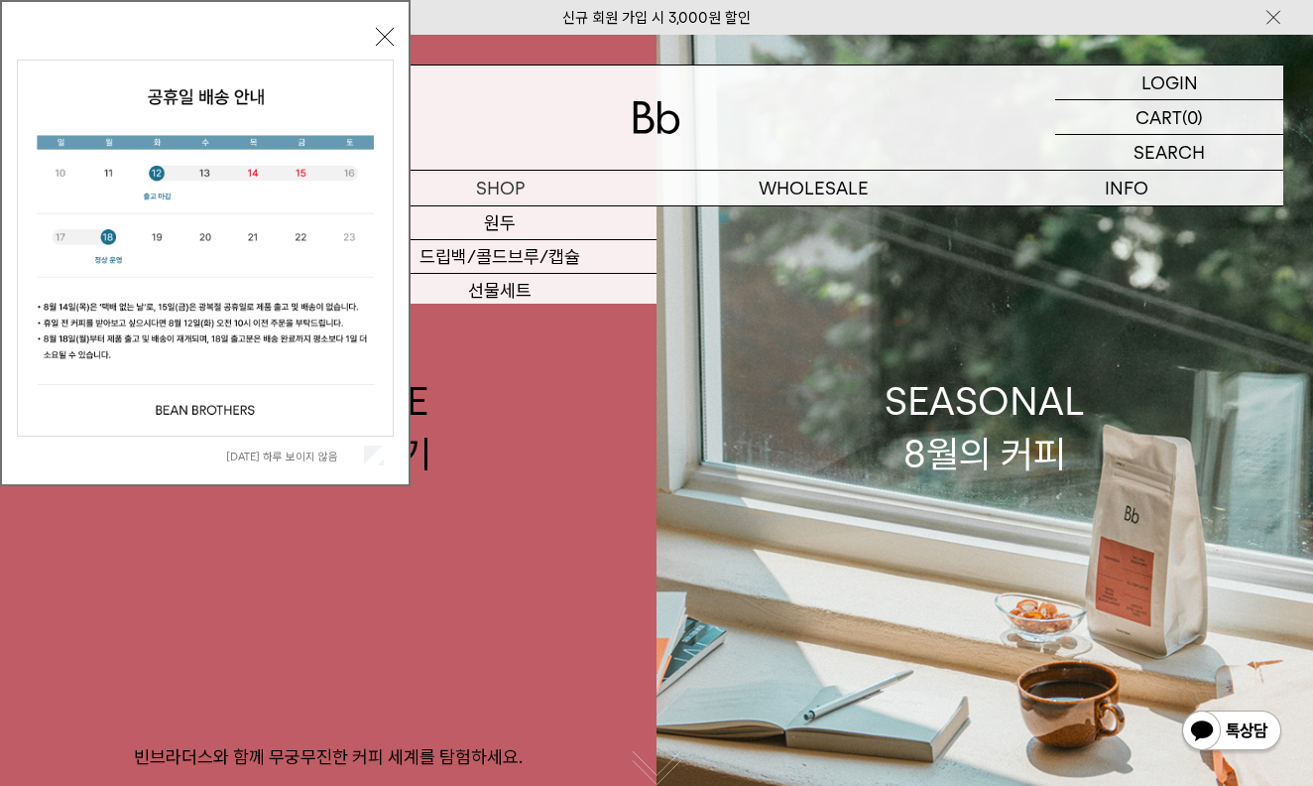
click at [372, 38] on div "오늘 하루 보이지 않음 닫기" at bounding box center [205, 248] width 377 height 452
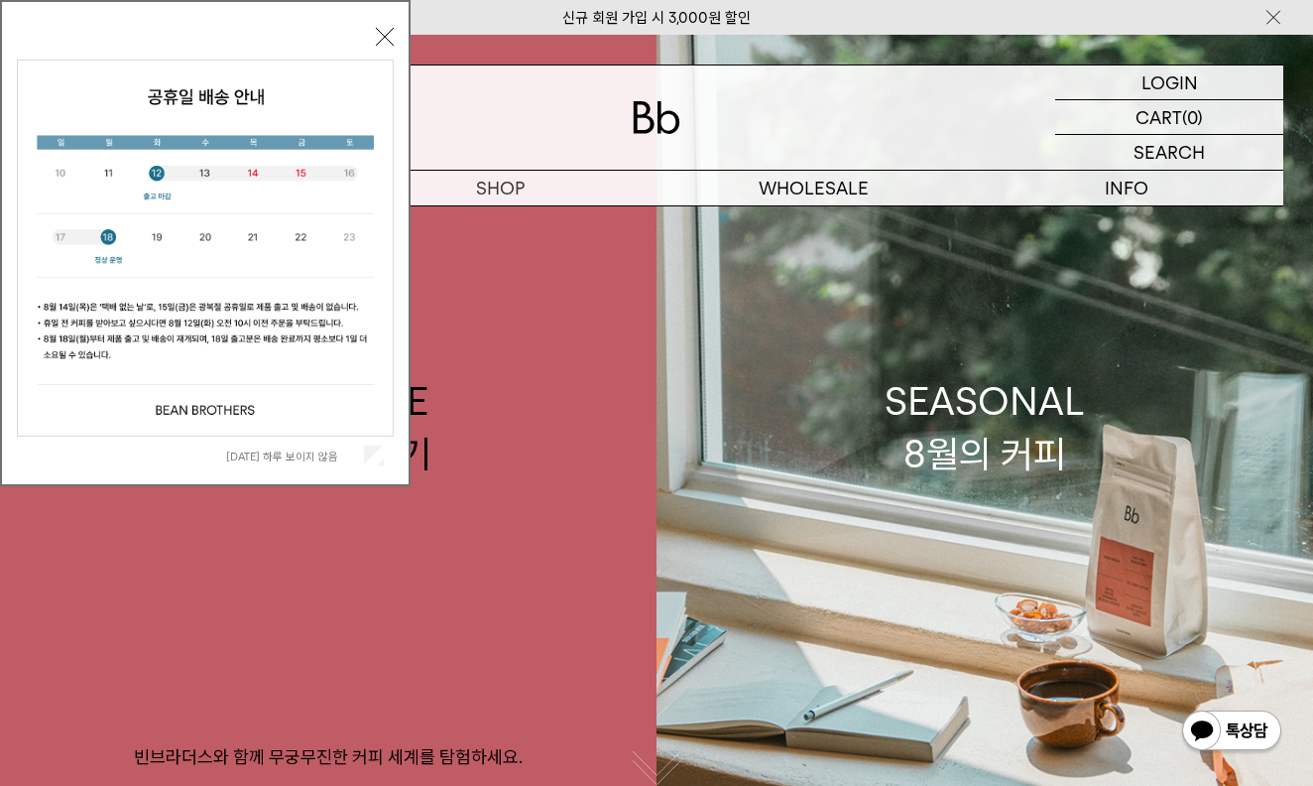
click at [390, 24] on div "오늘 하루 보이지 않음 닫기" at bounding box center [205, 248] width 377 height 452
click at [389, 37] on button "닫기" at bounding box center [385, 37] width 18 height 18
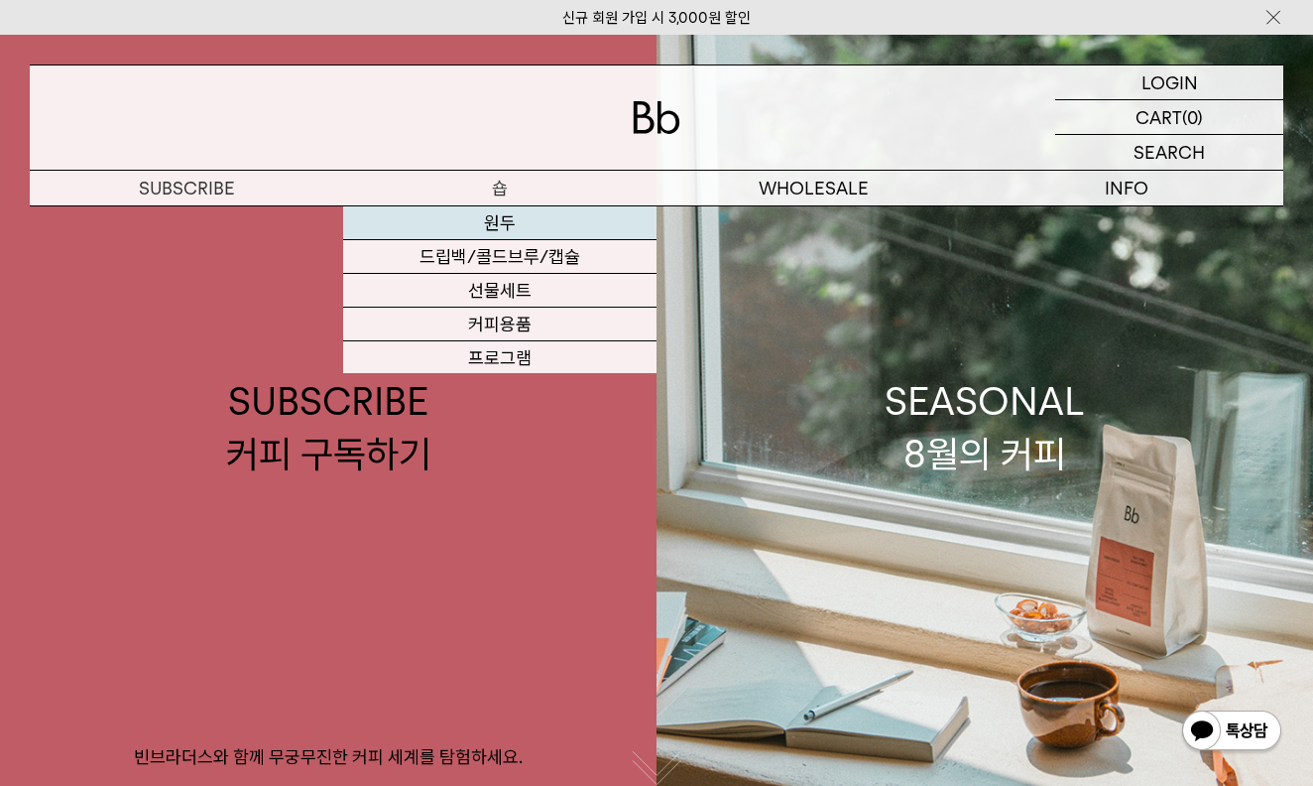
click at [501, 226] on link "원두" at bounding box center [499, 223] width 313 height 34
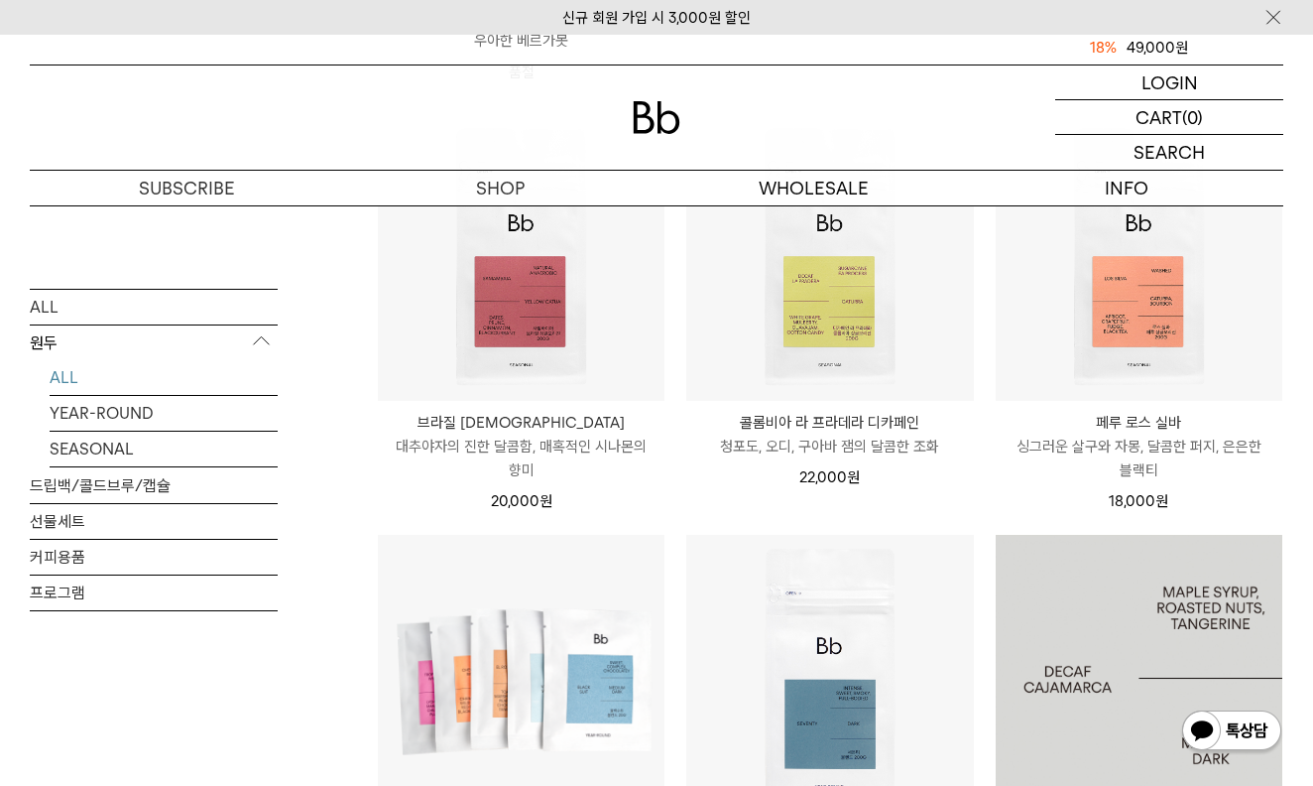
scroll to position [582, 0]
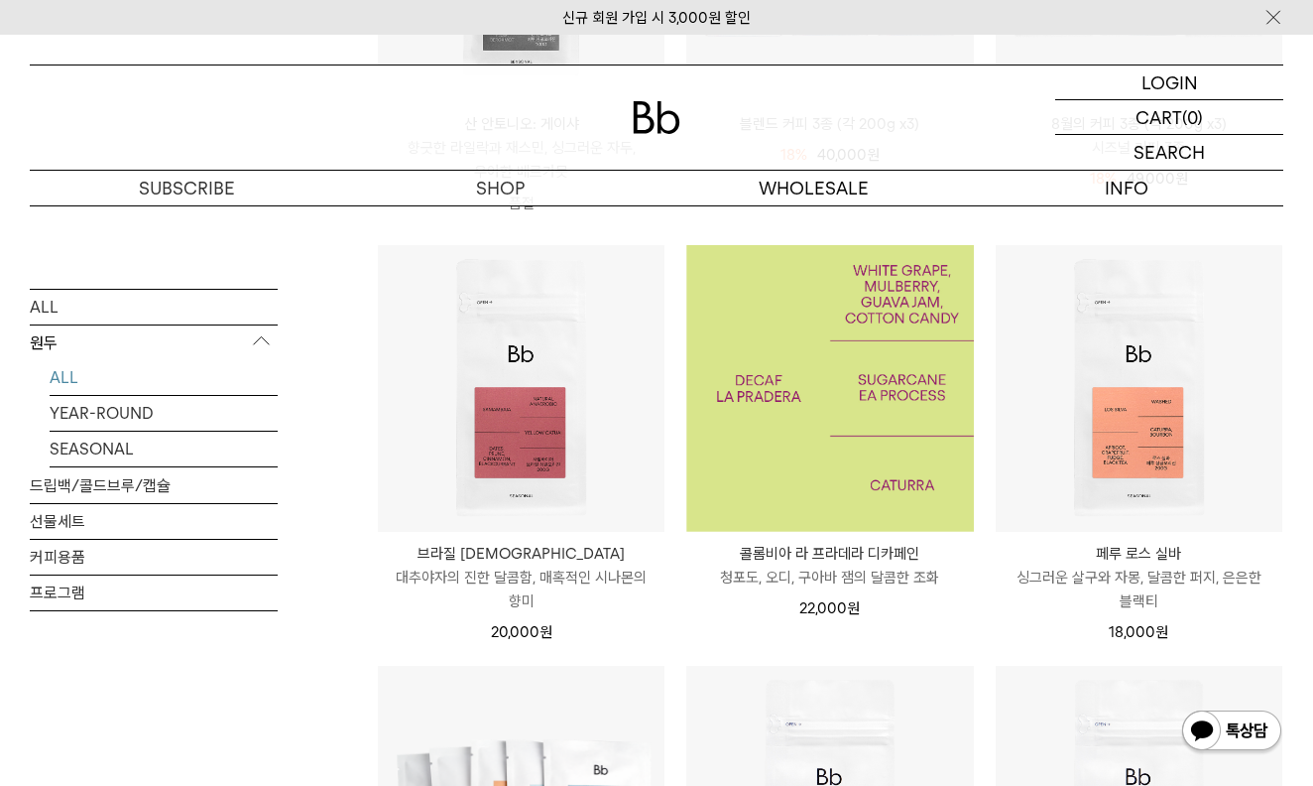
click at [883, 438] on img at bounding box center [829, 388] width 287 height 287
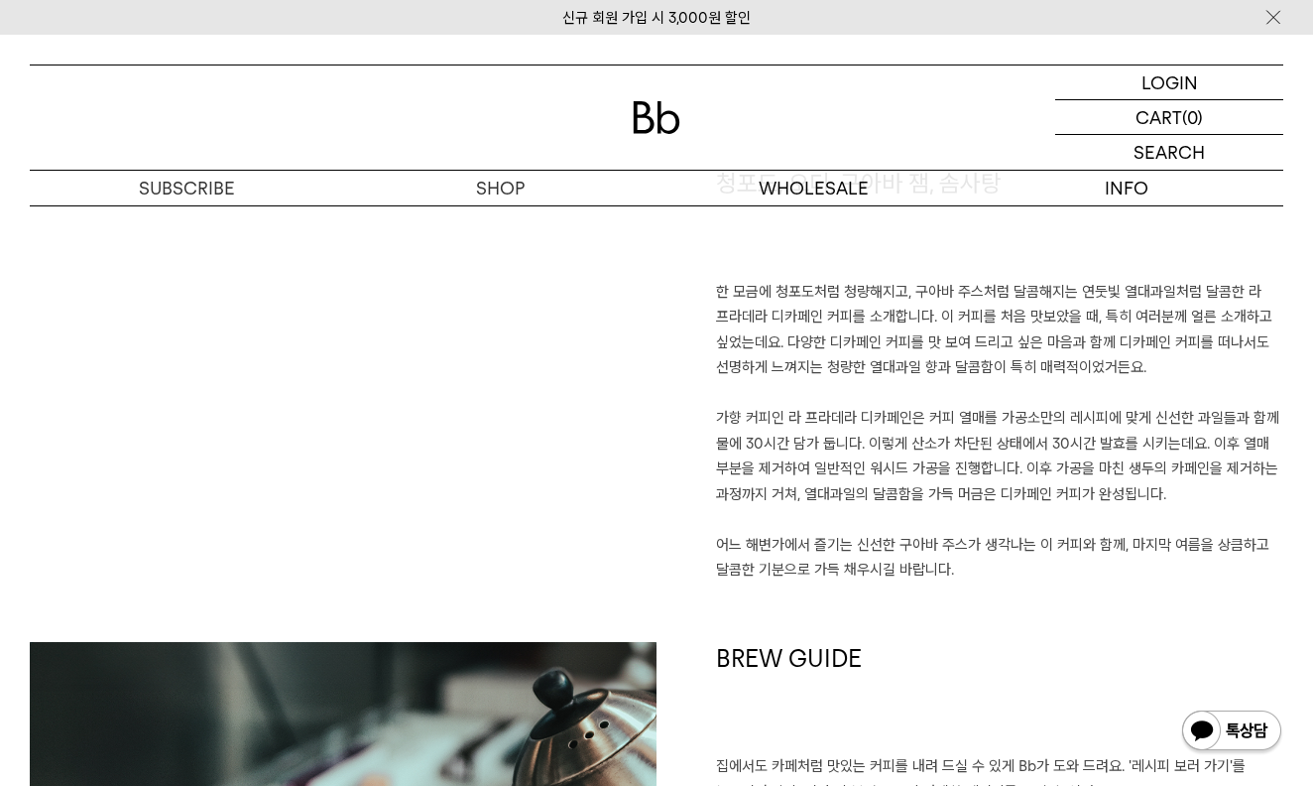
scroll to position [1373, 0]
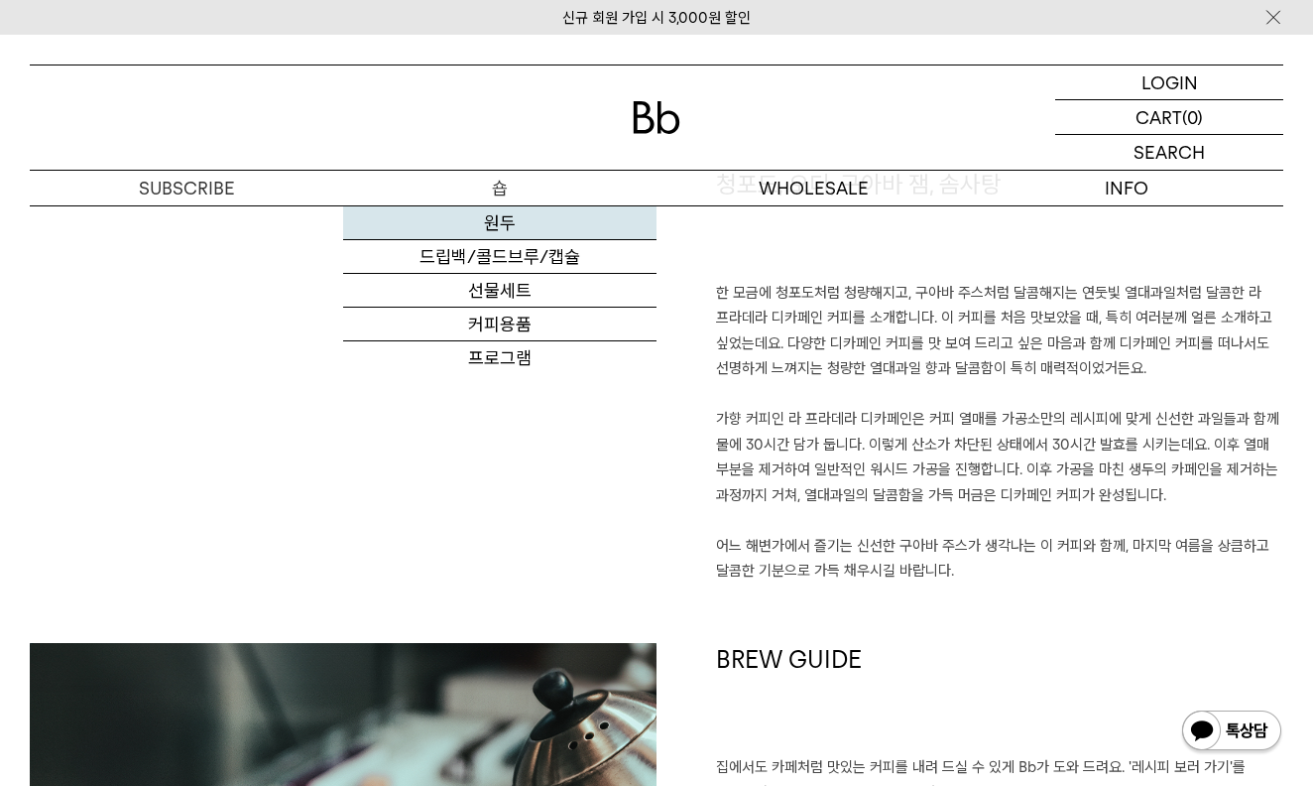
click at [508, 234] on link "원두" at bounding box center [499, 223] width 313 height 34
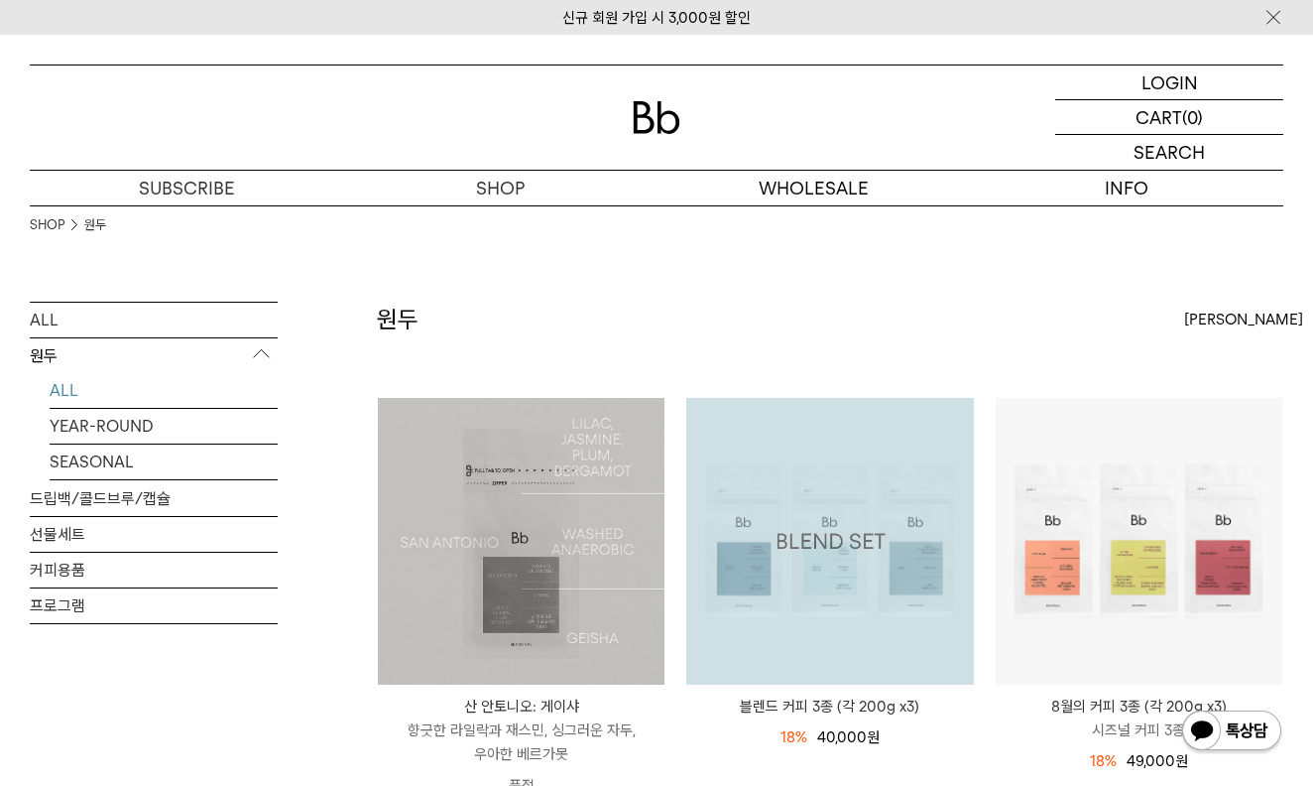
scroll to position [-1, 0]
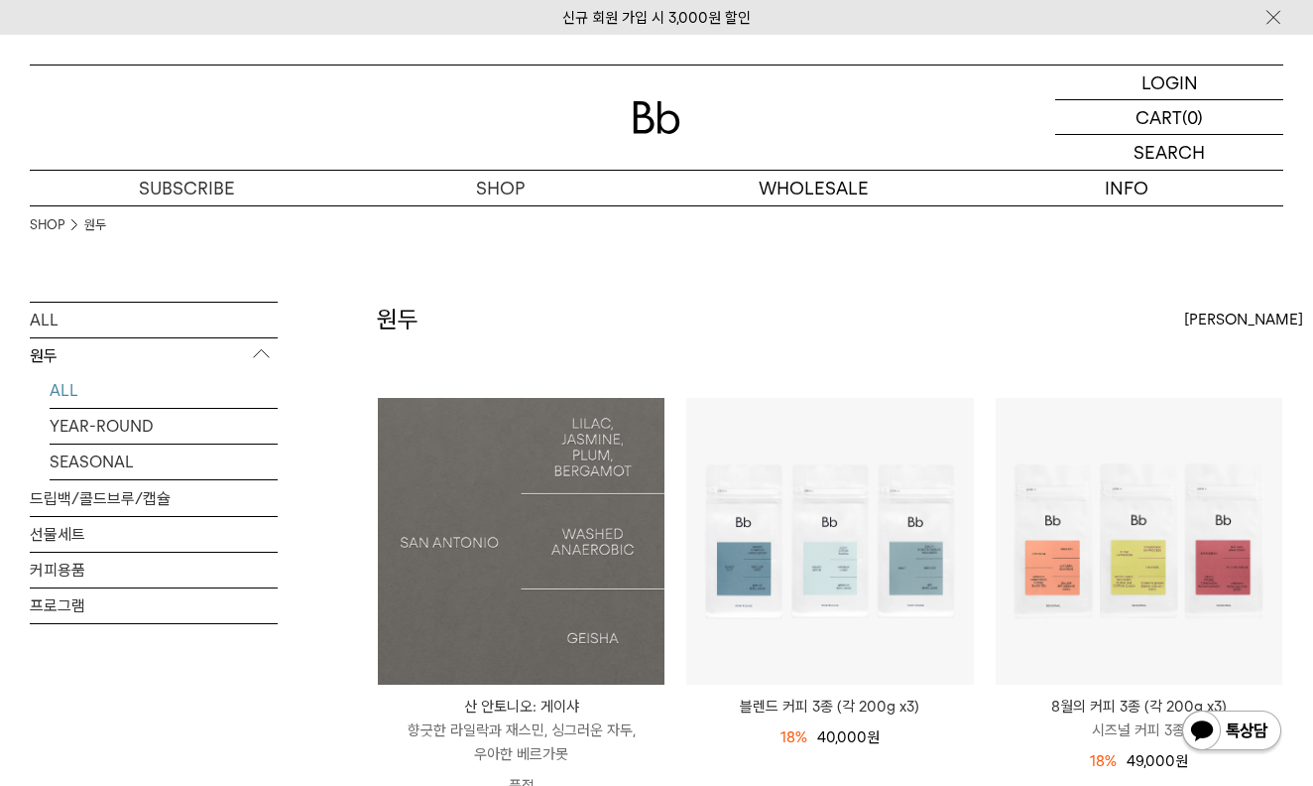
click at [544, 448] on img at bounding box center [521, 541] width 287 height 287
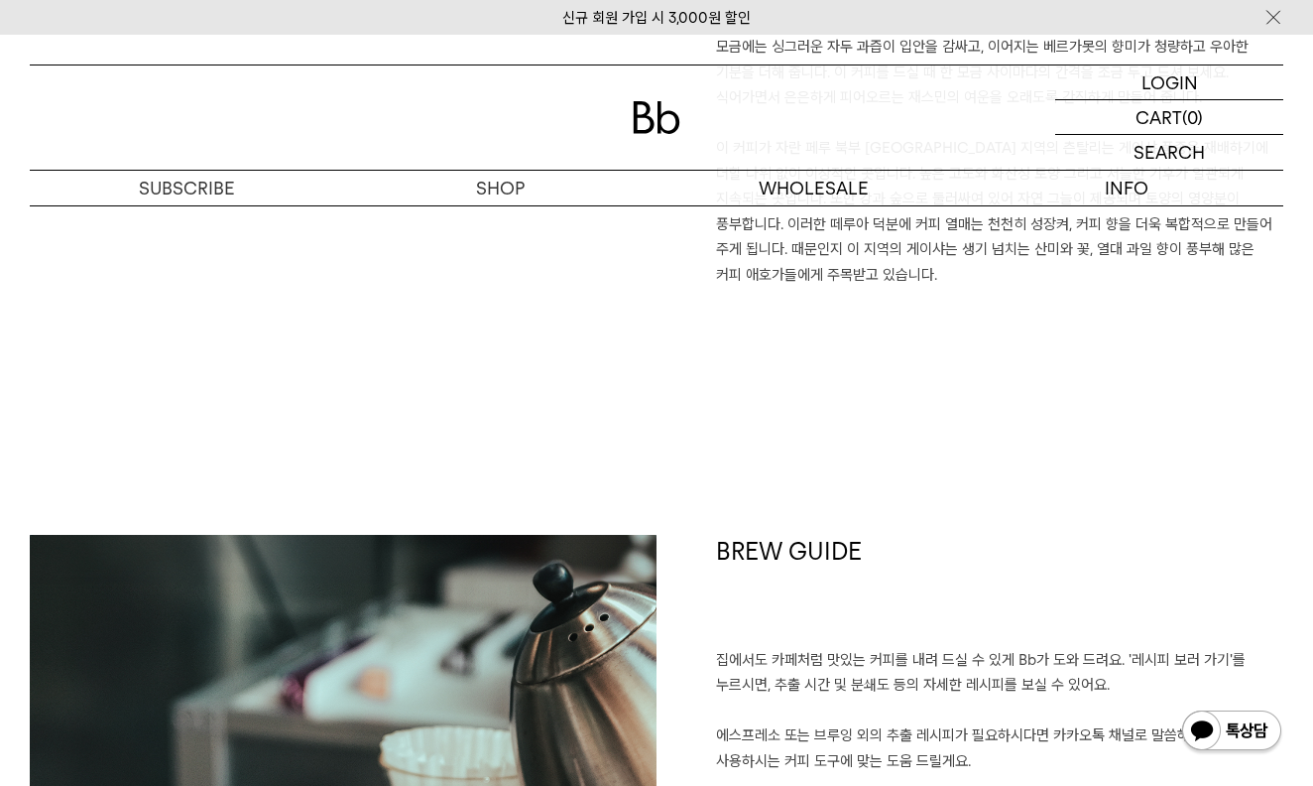
scroll to position [1903, 0]
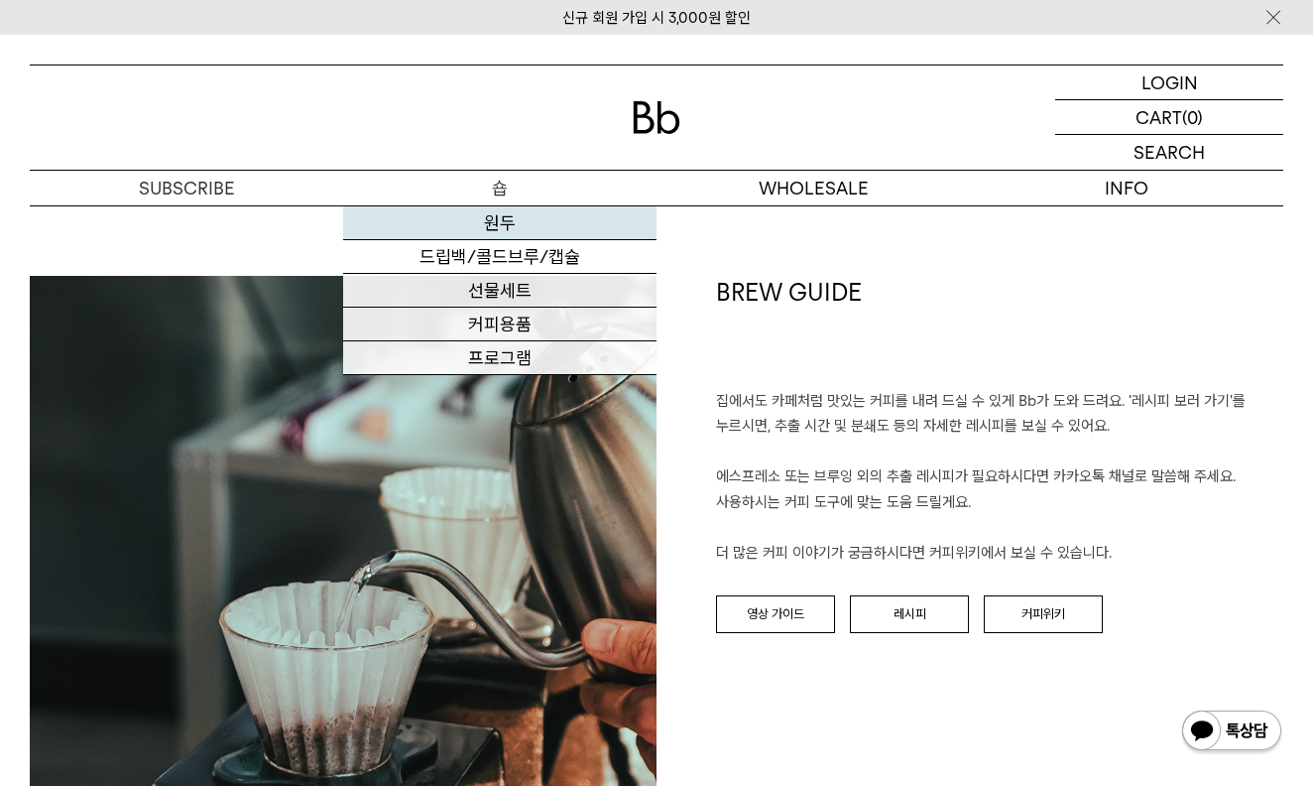
click at [573, 221] on link "원두" at bounding box center [499, 223] width 313 height 34
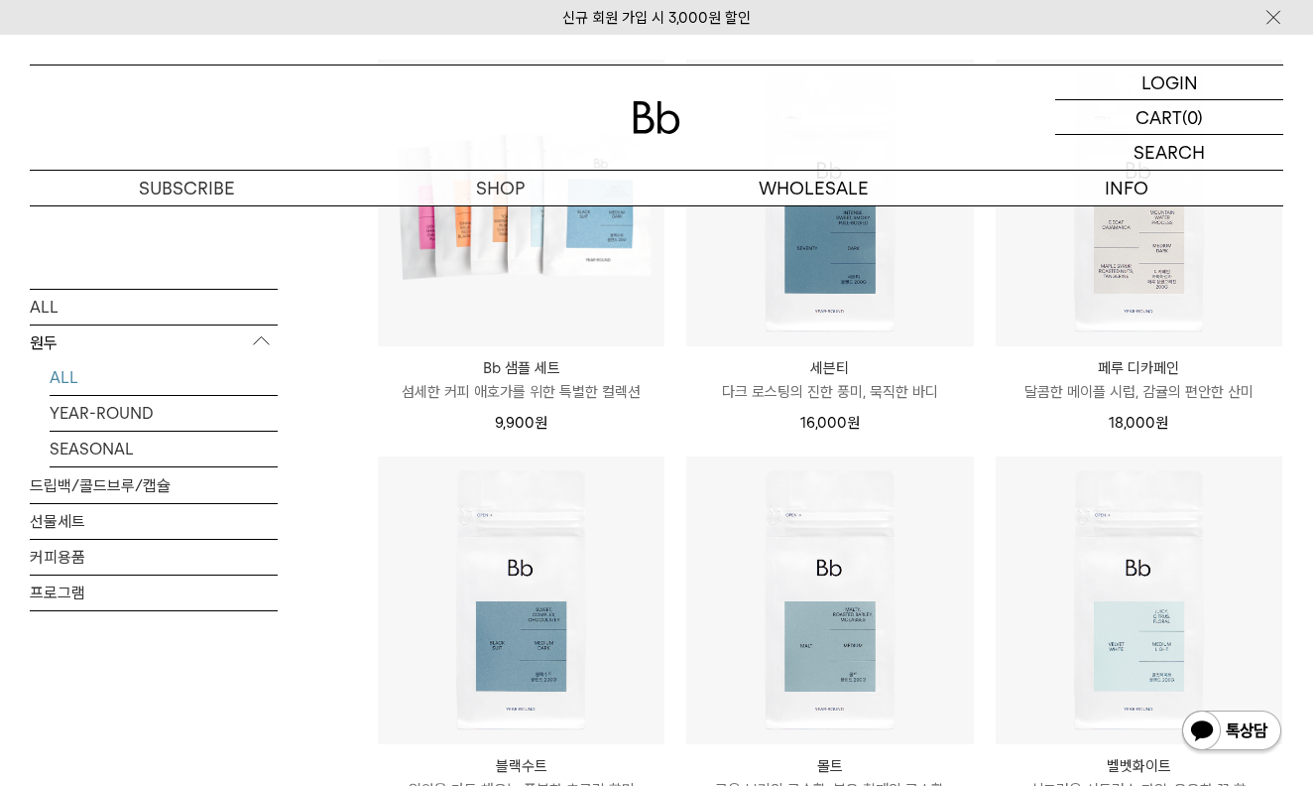
scroll to position [1119, 0]
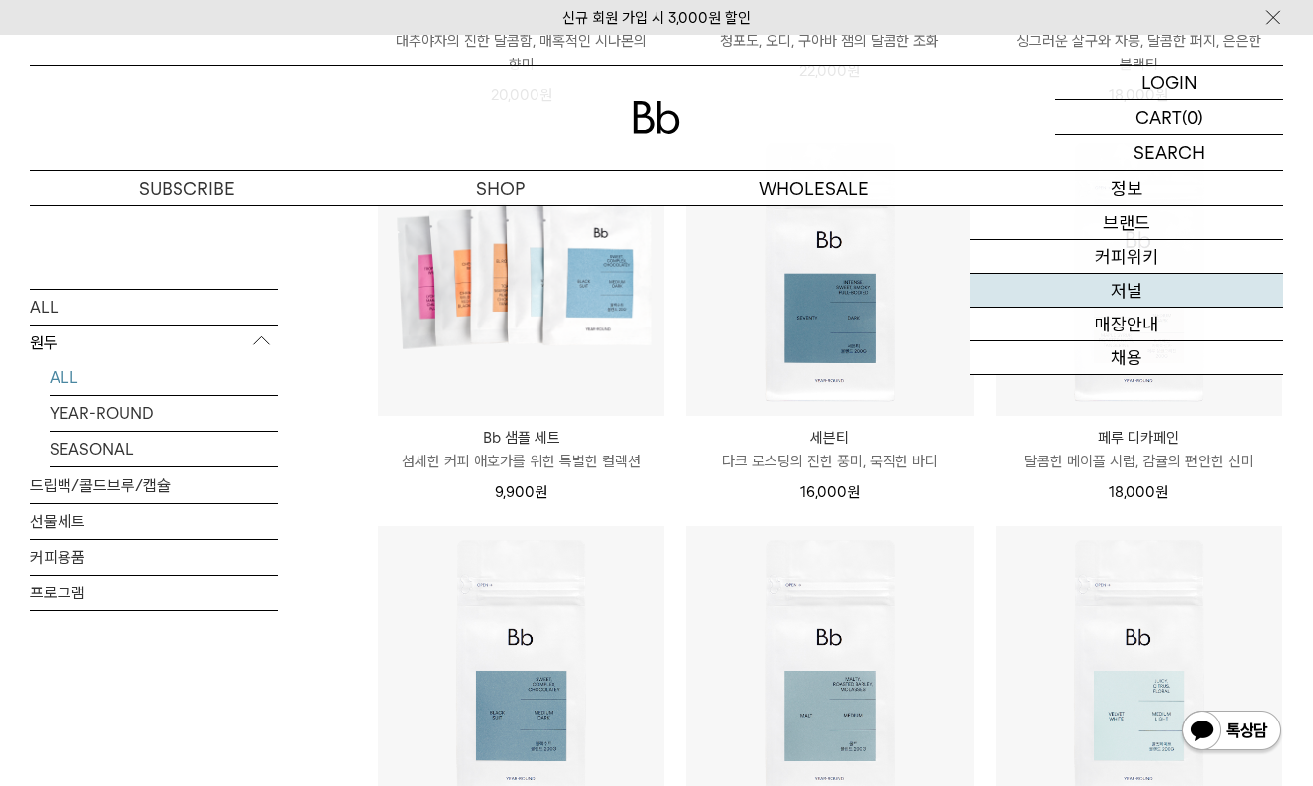
click at [1134, 289] on link "저널" at bounding box center [1126, 291] width 313 height 34
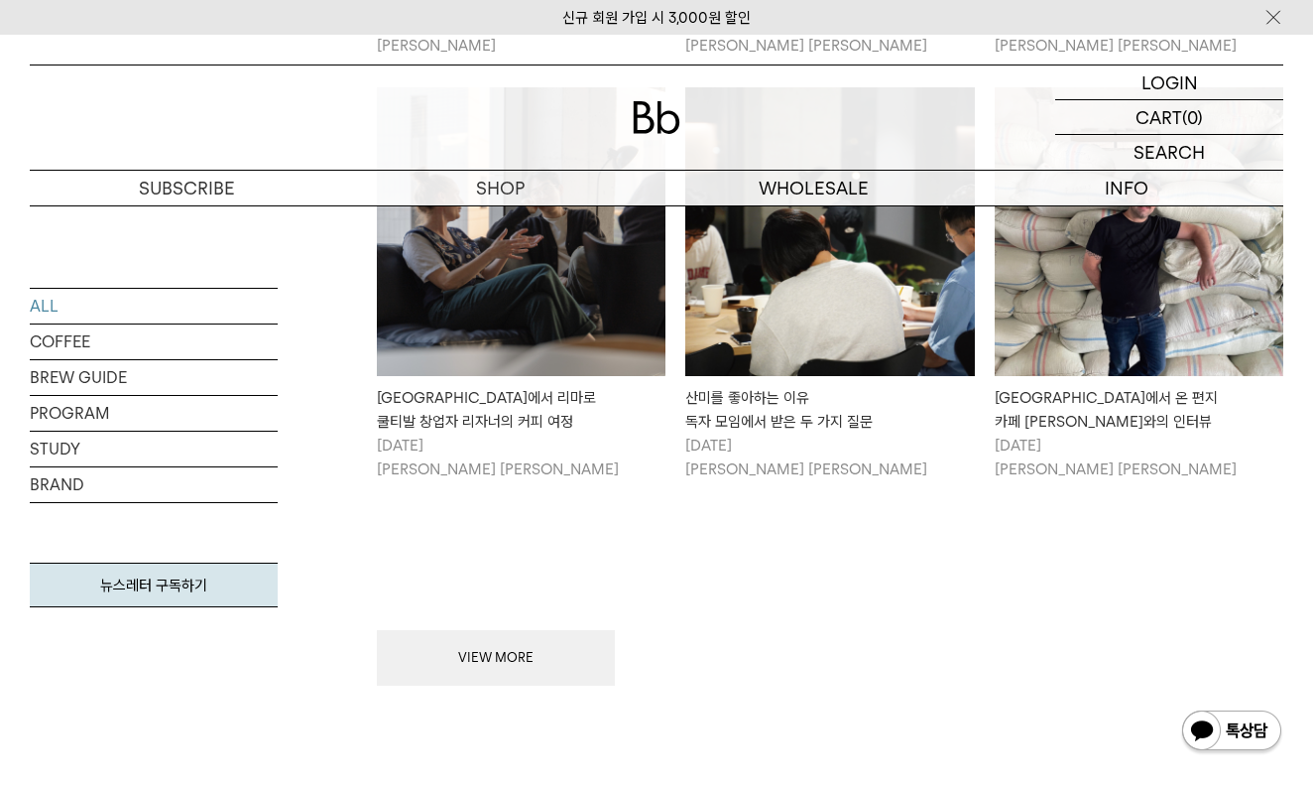
scroll to position [2182, 0]
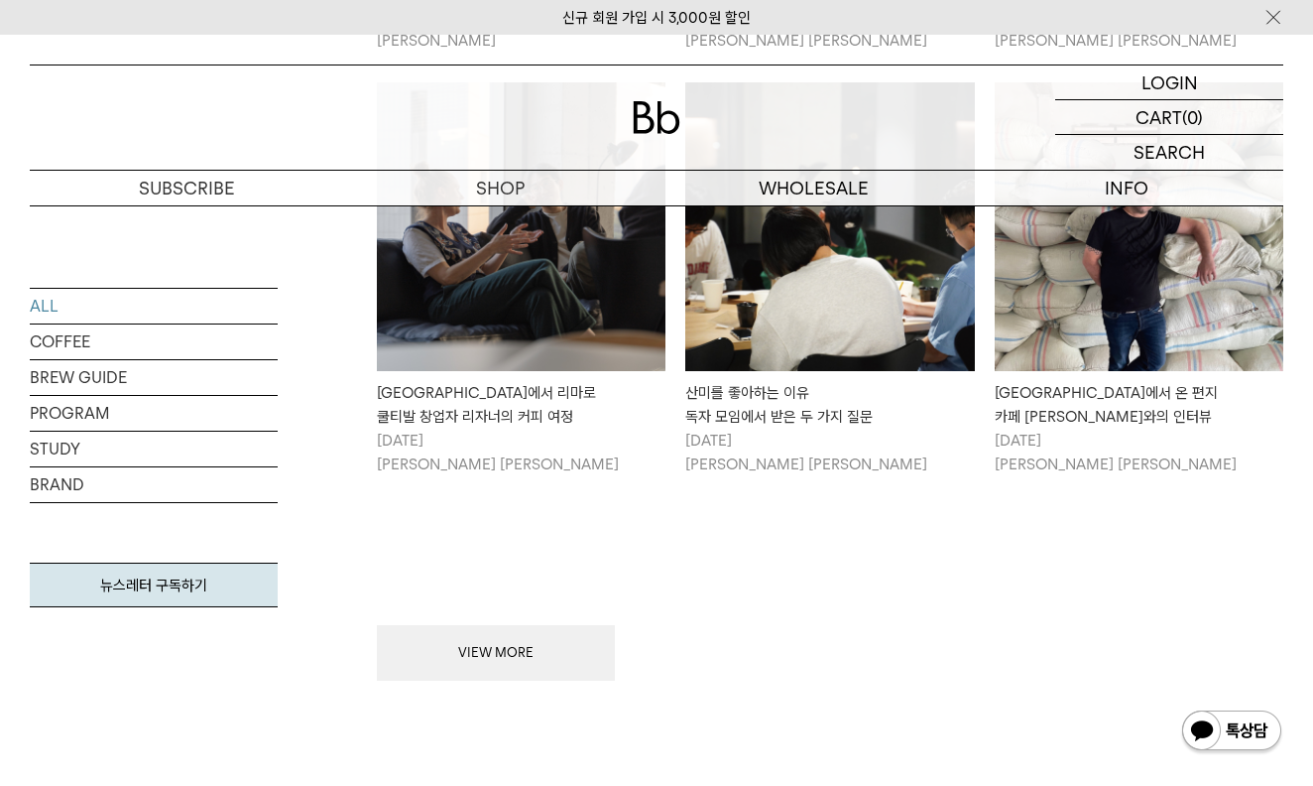
click at [551, 598] on div "VIEW MORE" at bounding box center [830, 593] width 907 height 175
click at [549, 625] on button "VIEW MORE" at bounding box center [496, 653] width 238 height 56
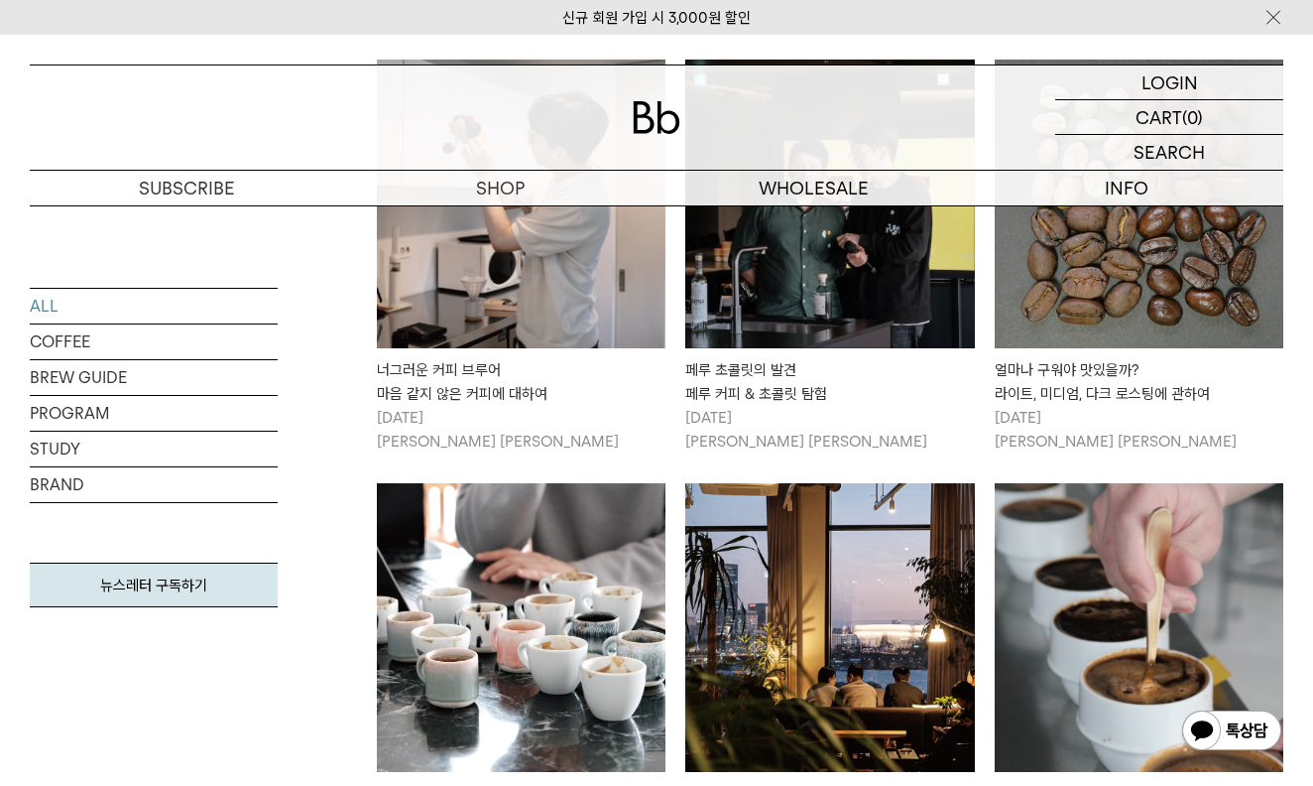
scroll to position [3728, 0]
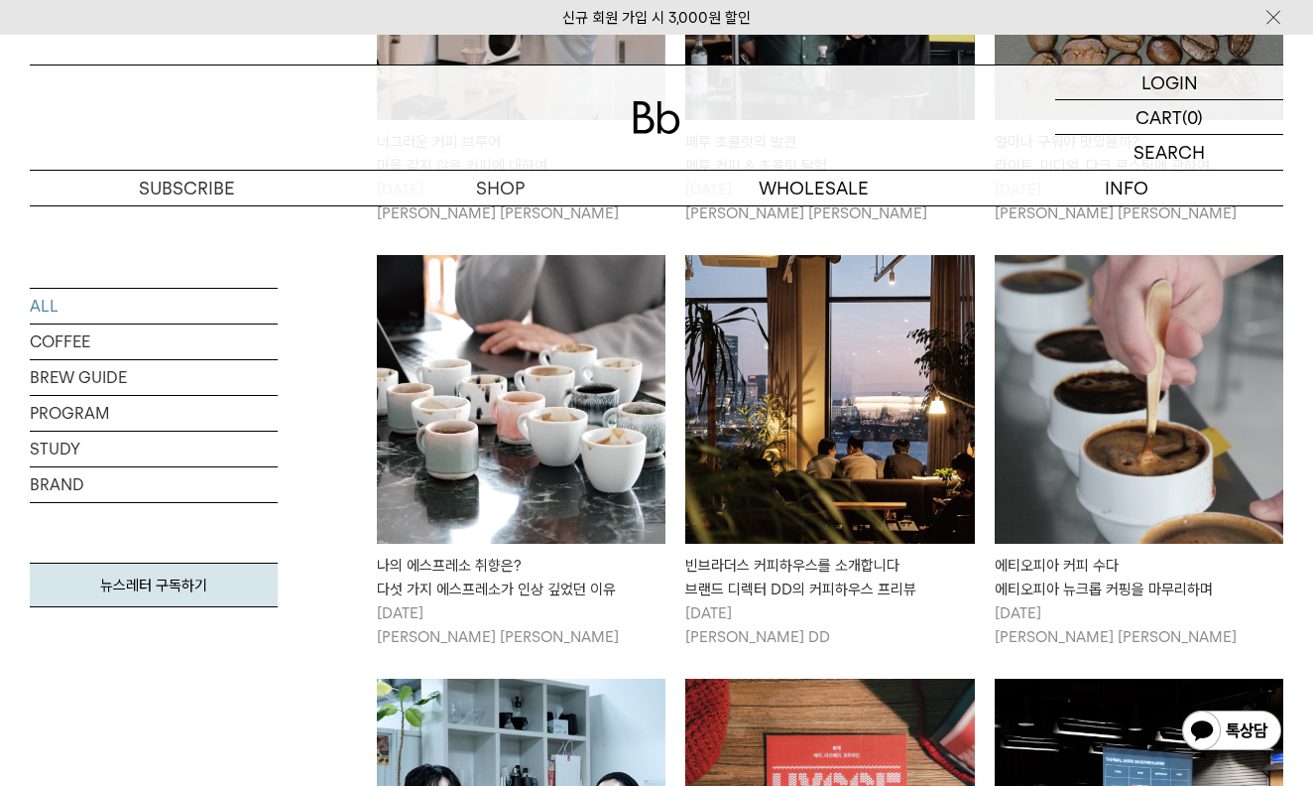
click at [876, 16] on div "신규 회원 가입 시 3,000원 할인" at bounding box center [656, 17] width 1313 height 35
click at [927, 6] on div "신규 회원 가입 시 3,000원 할인" at bounding box center [656, 17] width 1313 height 35
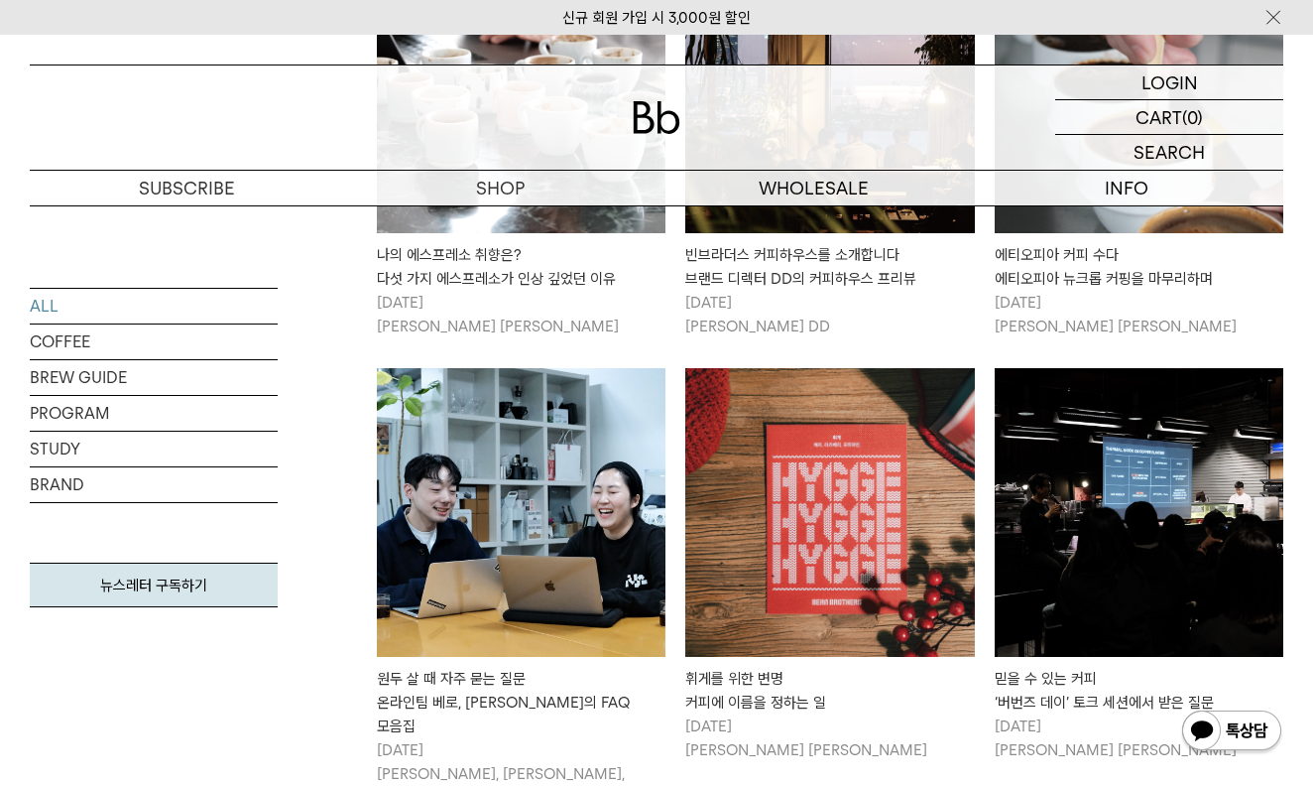
scroll to position [4004, 0]
